Goal: Entertainment & Leisure: Consume media (video, audio)

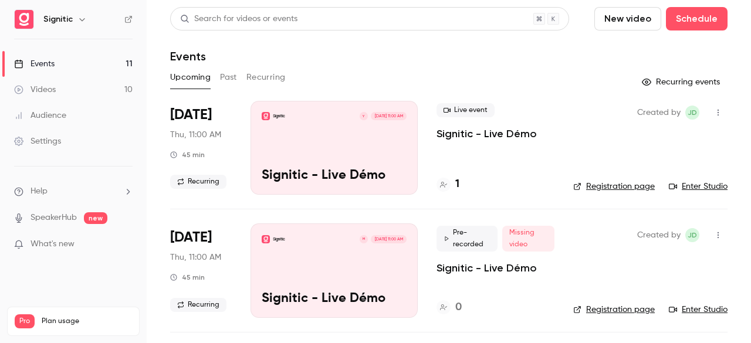
click at [111, 84] on link "Videos 10" at bounding box center [73, 90] width 147 height 26
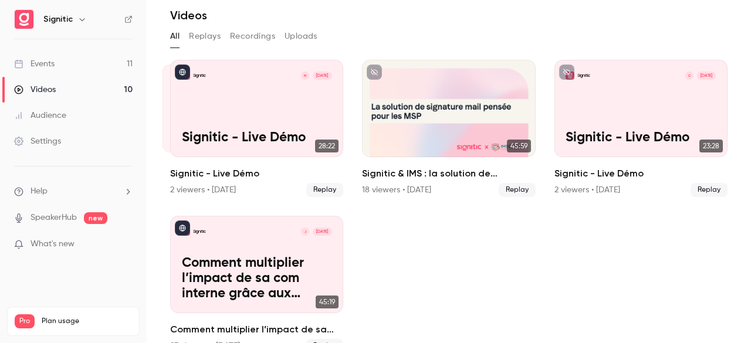
scroll to position [42, 0]
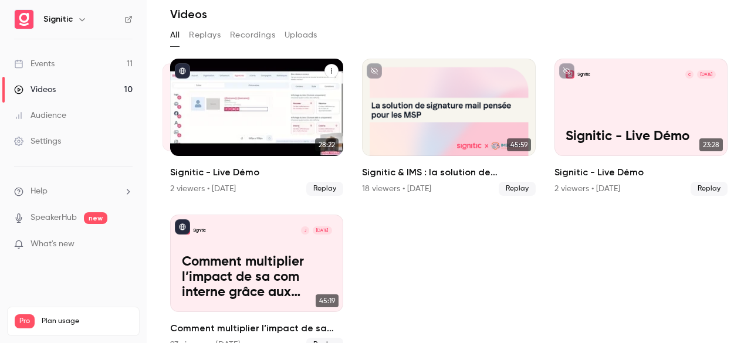
click at [289, 182] on div "2 viewers • [DATE] Replay" at bounding box center [256, 189] width 173 height 14
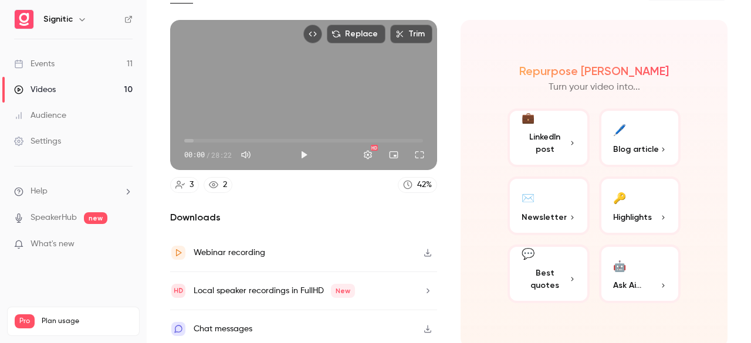
scroll to position [87, 0]
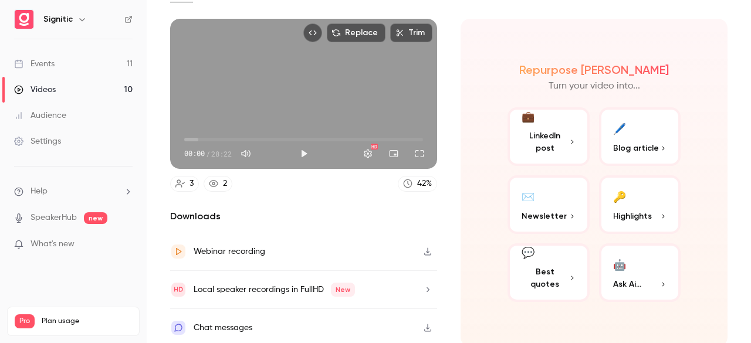
click at [223, 178] on div "2" at bounding box center [225, 184] width 4 height 12
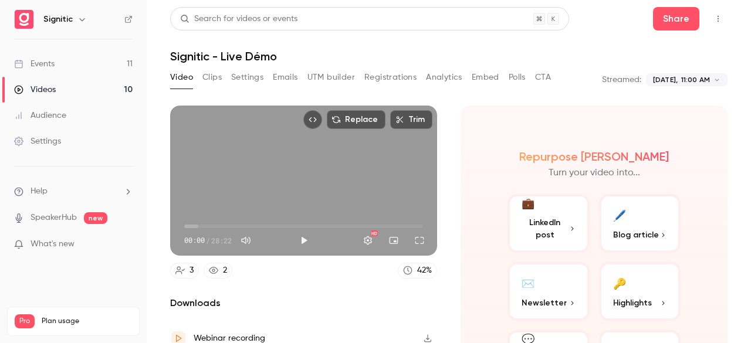
scroll to position [87, 0]
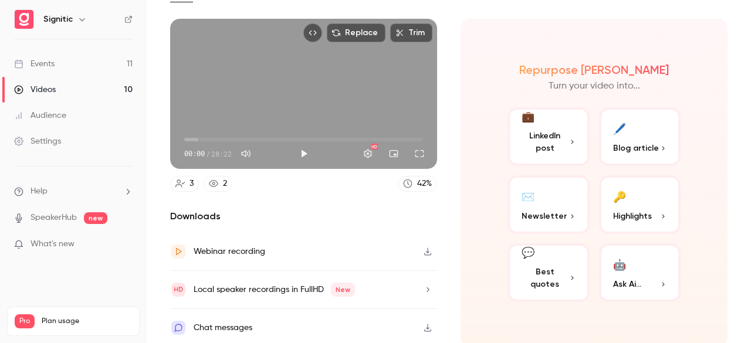
click at [58, 65] on link "Events 11" at bounding box center [73, 64] width 147 height 26
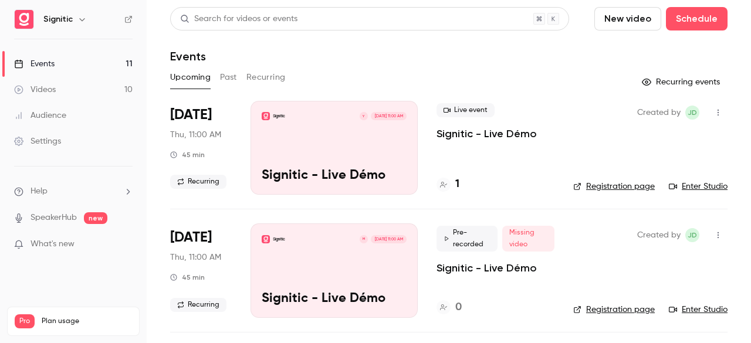
click at [97, 87] on link "Videos 10" at bounding box center [73, 90] width 147 height 26
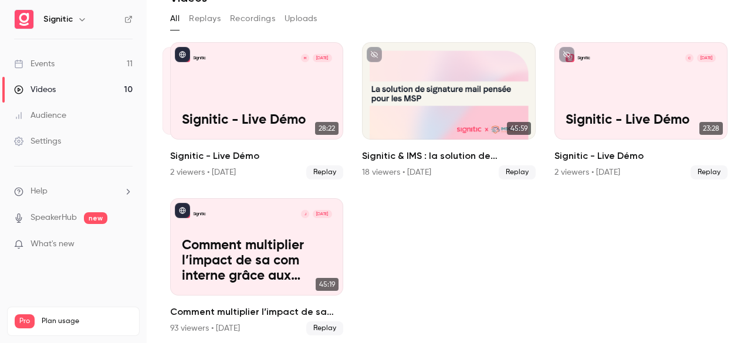
scroll to position [62, 0]
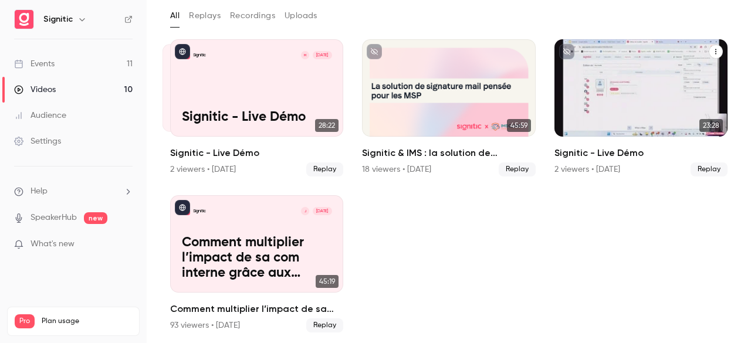
click at [611, 123] on p "Signitic - Live Démo" at bounding box center [641, 117] width 150 height 15
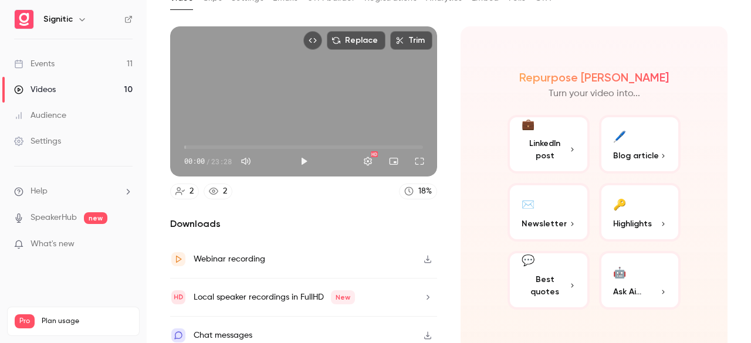
scroll to position [87, 0]
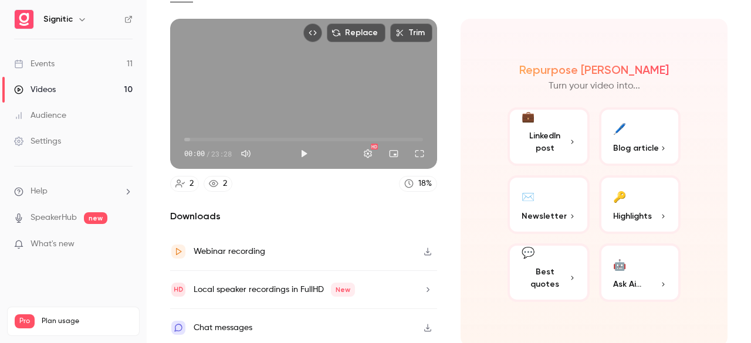
click at [216, 180] on icon at bounding box center [213, 183] width 9 height 7
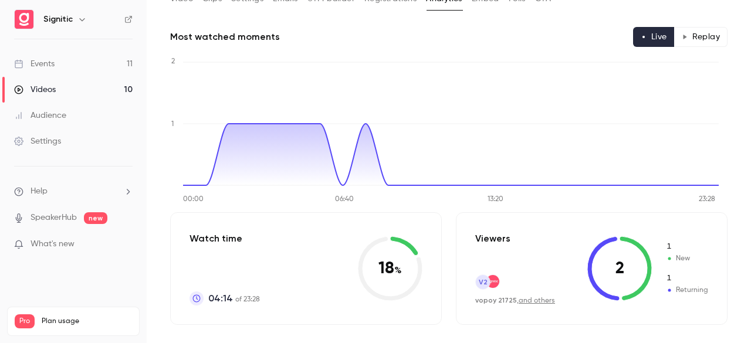
scroll to position [229, 0]
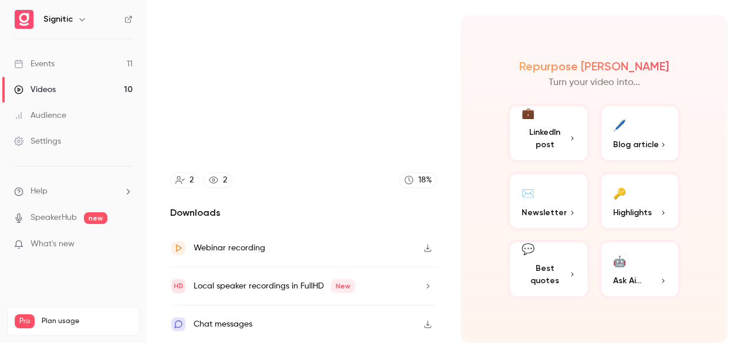
scroll to position [87, 0]
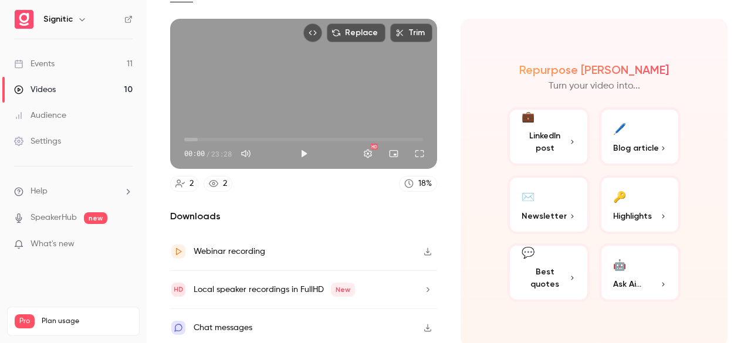
click at [184, 181] on link "2" at bounding box center [184, 184] width 29 height 16
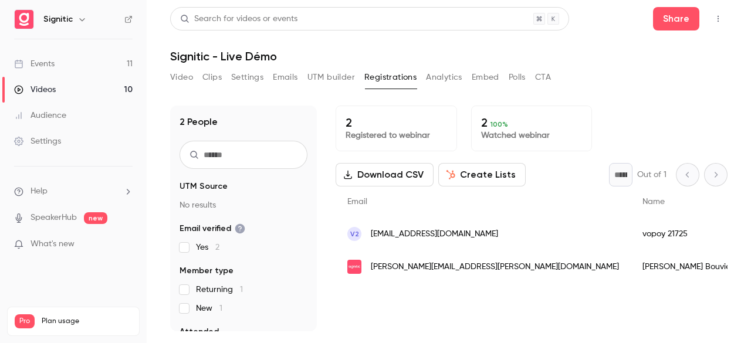
scroll to position [119, 0]
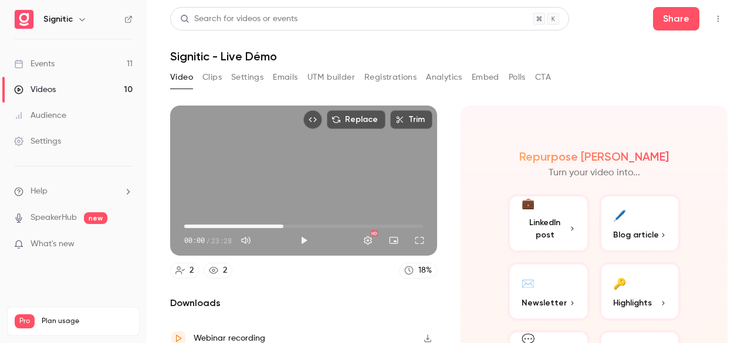
click at [282, 224] on span "09:45" at bounding box center [303, 226] width 239 height 19
click at [323, 225] on span "13:52" at bounding box center [303, 226] width 239 height 19
click at [303, 234] on button "Play" at bounding box center [303, 240] width 23 height 23
type input "*****"
click at [252, 224] on span "06:49" at bounding box center [303, 226] width 239 height 19
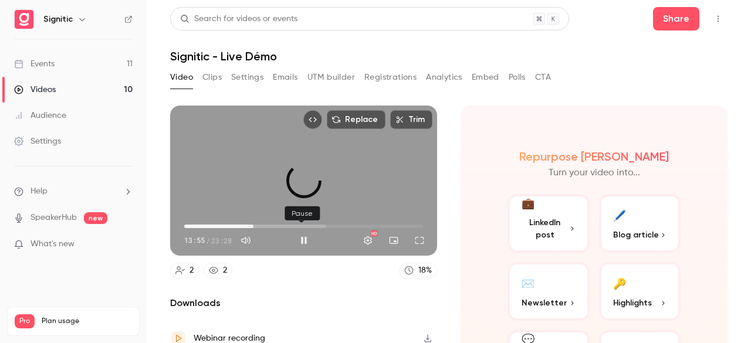
click at [303, 235] on button "Pause" at bounding box center [303, 240] width 23 height 23
click at [106, 93] on link "Videos 10" at bounding box center [73, 90] width 147 height 26
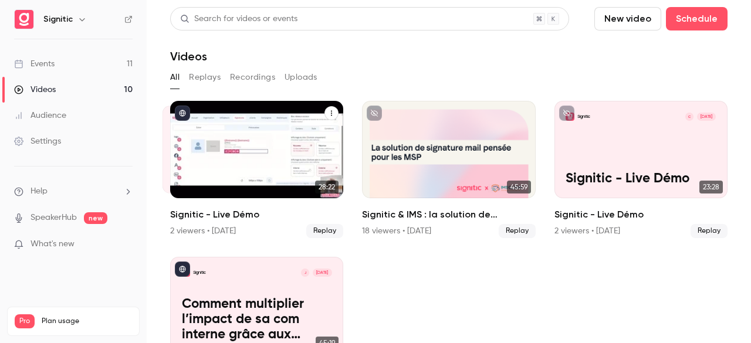
click at [273, 138] on div "Signitic M [DATE] Signitic - Live Démo" at bounding box center [256, 149] width 173 height 97
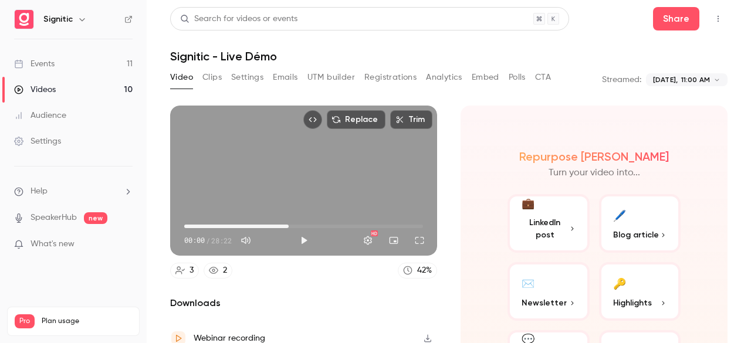
click at [287, 221] on span "12:26" at bounding box center [303, 226] width 239 height 19
click at [299, 241] on button "Play" at bounding box center [303, 240] width 23 height 23
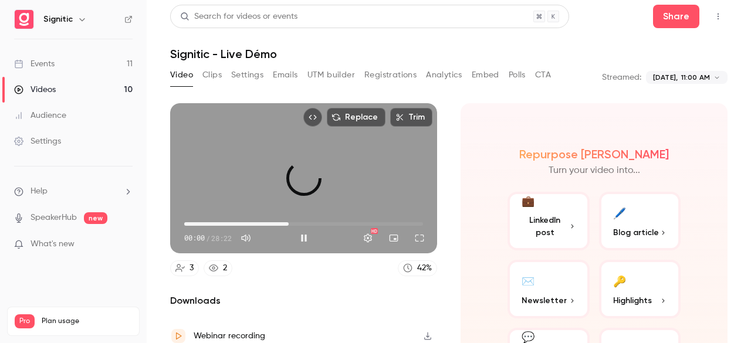
scroll to position [4, 0]
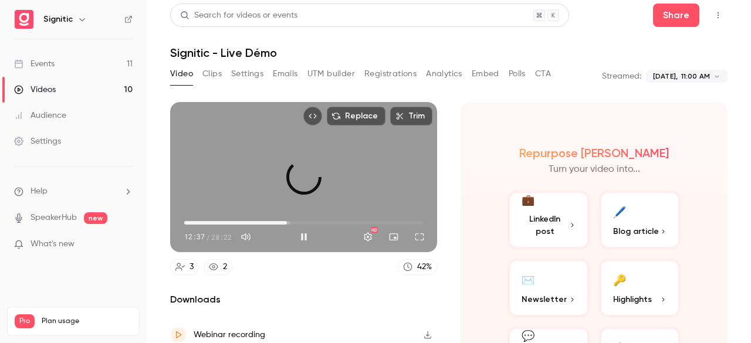
click at [285, 221] on span "12:13" at bounding box center [287, 223] width 4 height 4
type input "*****"
click at [242, 214] on span "06:57" at bounding box center [303, 223] width 239 height 19
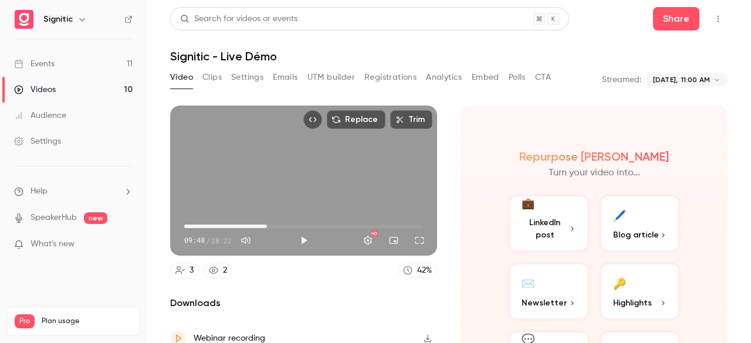
click at [265, 222] on span "09:48" at bounding box center [303, 226] width 239 height 19
click at [302, 241] on button "Play" at bounding box center [303, 240] width 23 height 23
type input "*****"
click at [252, 236] on button "Mute" at bounding box center [245, 240] width 23 height 23
type input "*"
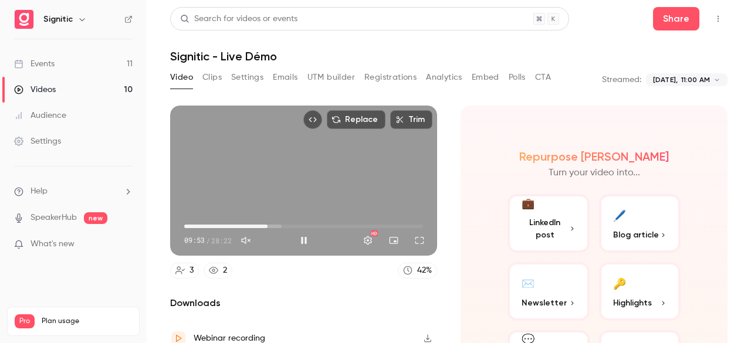
type input "***"
click at [252, 236] on button "Unmute" at bounding box center [245, 240] width 23 height 23
type input "***"
click at [323, 220] on span "16:46" at bounding box center [303, 226] width 239 height 19
click at [296, 220] on span "13:34" at bounding box center [303, 226] width 239 height 19
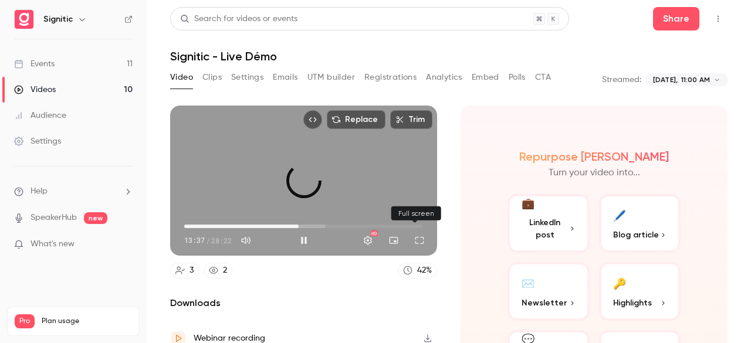
click at [408, 236] on button "Full screen" at bounding box center [419, 240] width 23 height 23
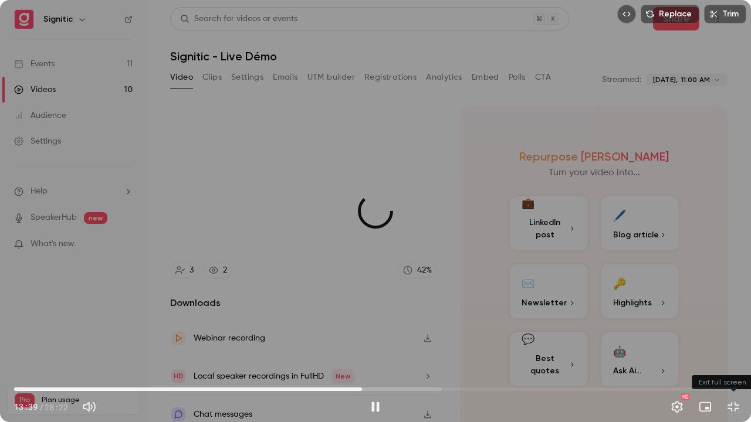
click at [732, 343] on button "Exit full screen" at bounding box center [733, 406] width 23 height 23
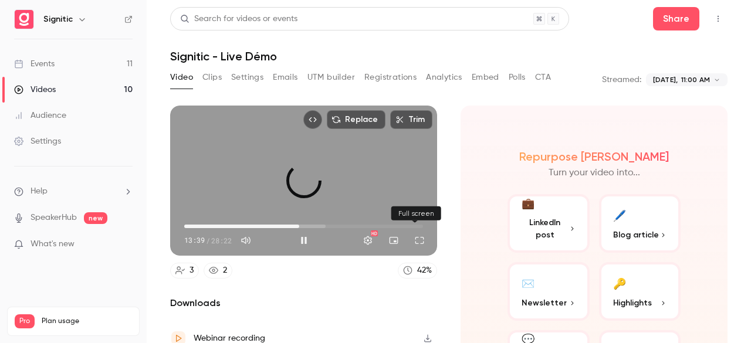
click at [411, 236] on button "Full screen" at bounding box center [419, 240] width 23 height 23
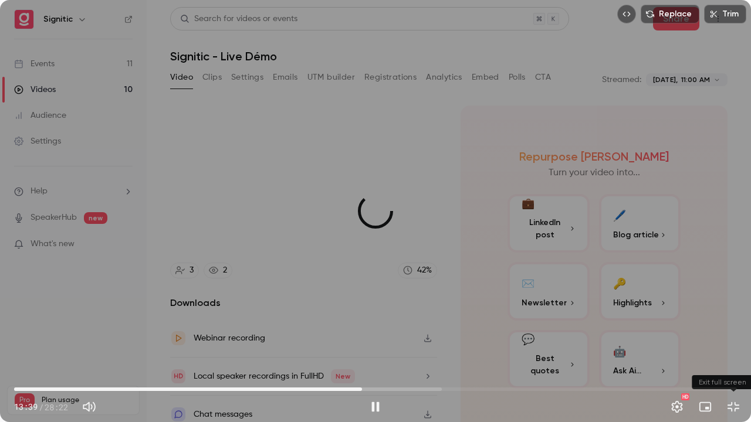
click at [735, 343] on button "Exit full screen" at bounding box center [733, 406] width 23 height 23
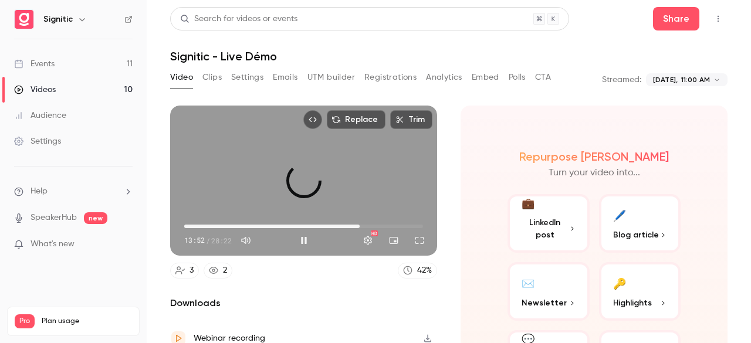
click at [356, 222] on span "20:49" at bounding box center [303, 226] width 239 height 19
click at [404, 219] on span "26:34" at bounding box center [303, 226] width 239 height 19
click at [256, 222] on span "08:44" at bounding box center [303, 226] width 239 height 19
click at [417, 221] on span "28:08" at bounding box center [303, 226] width 239 height 19
click at [229, 224] on span "05:28" at bounding box center [303, 226] width 239 height 19
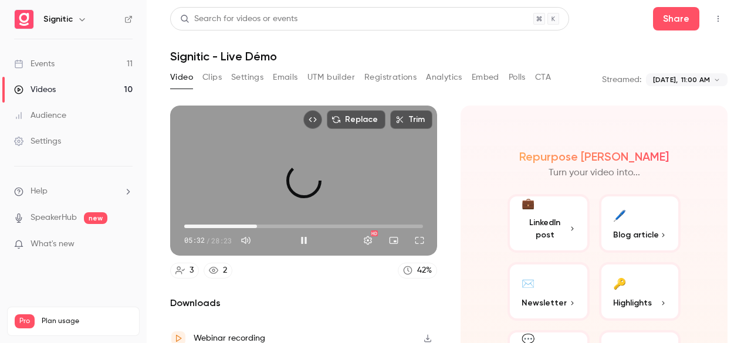
click at [256, 221] on span "08:40" at bounding box center [303, 226] width 239 height 19
click at [297, 239] on button "Pause" at bounding box center [303, 240] width 23 height 23
type input "*****"
